Goal: Task Accomplishment & Management: Use online tool/utility

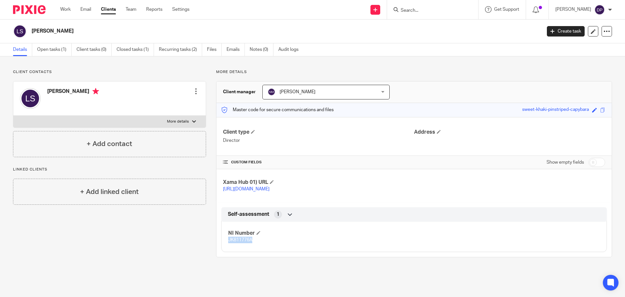
click at [421, 13] on input "Search" at bounding box center [429, 11] width 59 height 6
type input "maison"
click at [439, 28] on link at bounding box center [454, 28] width 110 height 15
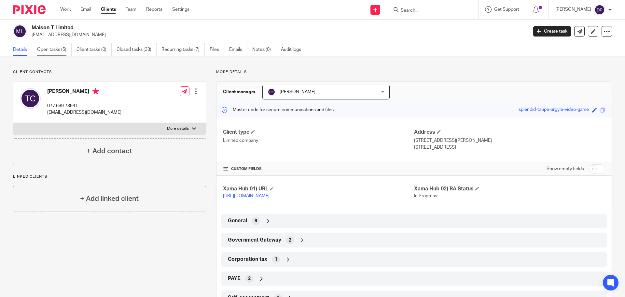
click at [49, 49] on link "Open tasks (5)" at bounding box center [54, 49] width 35 height 13
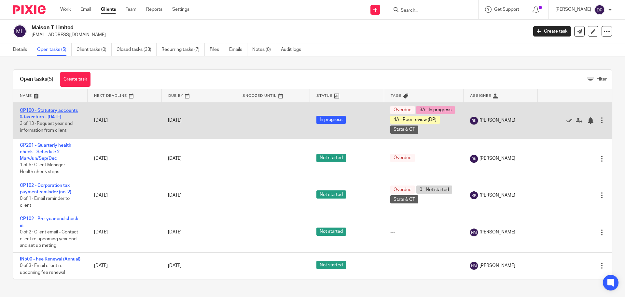
click at [63, 117] on link "CP100 - Statutory accounts & tax return - October 2024" at bounding box center [49, 113] width 58 height 11
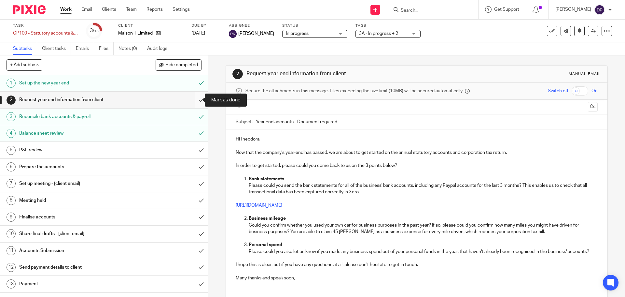
click at [195, 100] on input "submit" at bounding box center [104, 100] width 208 height 16
click at [194, 148] on input "submit" at bounding box center [104, 150] width 208 height 16
click at [194, 167] on input "submit" at bounding box center [104, 167] width 208 height 16
click at [194, 182] on input "submit" at bounding box center [104, 183] width 208 height 16
click at [194, 197] on input "submit" at bounding box center [104, 200] width 208 height 16
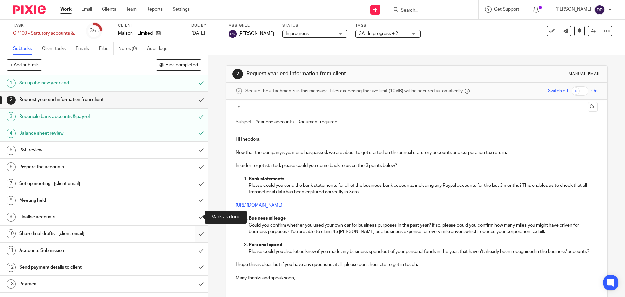
drag, startPoint x: 194, startPoint y: 214, endPoint x: 192, endPoint y: 235, distance: 20.4
click at [194, 214] on input "submit" at bounding box center [104, 217] width 208 height 16
click at [193, 235] on input "submit" at bounding box center [104, 233] width 208 height 16
click at [194, 252] on input "submit" at bounding box center [104, 250] width 208 height 16
click at [198, 272] on input "submit" at bounding box center [104, 267] width 208 height 16
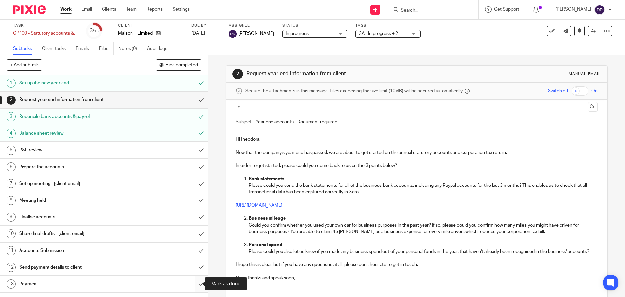
click at [196, 284] on input "submit" at bounding box center [104, 284] width 208 height 16
